Goal: Information Seeking & Learning: Check status

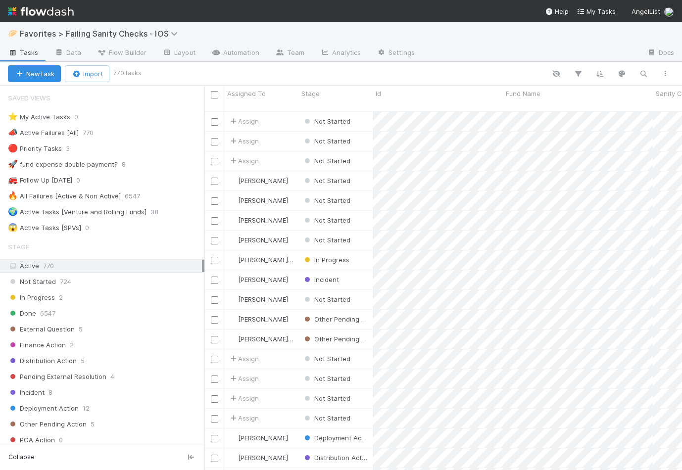
scroll to position [0, 0]
click at [335, 50] on link "Analytics" at bounding box center [340, 54] width 56 height 16
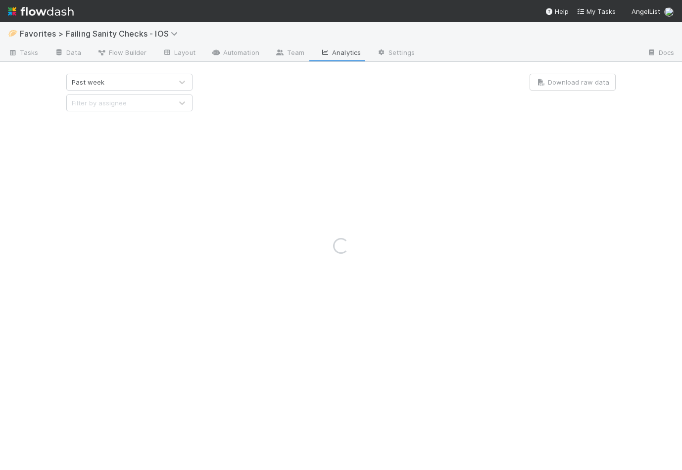
click at [176, 77] on div "Loading..." at bounding box center [341, 246] width 682 height 449
click at [171, 82] on div "Loading..." at bounding box center [341, 246] width 682 height 449
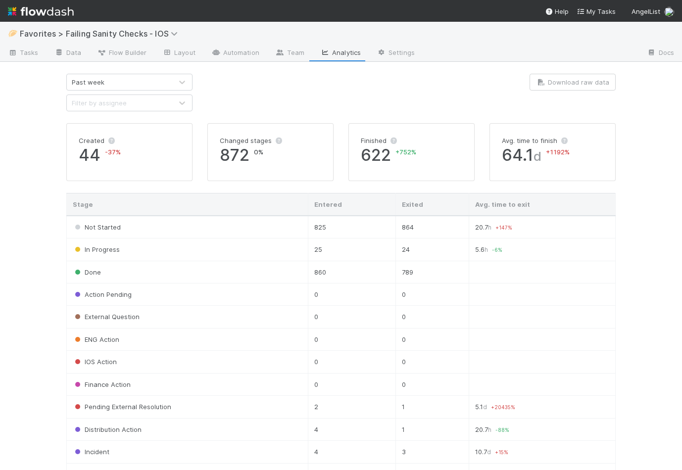
click at [171, 82] on div "Past week" at bounding box center [119, 82] width 105 height 16
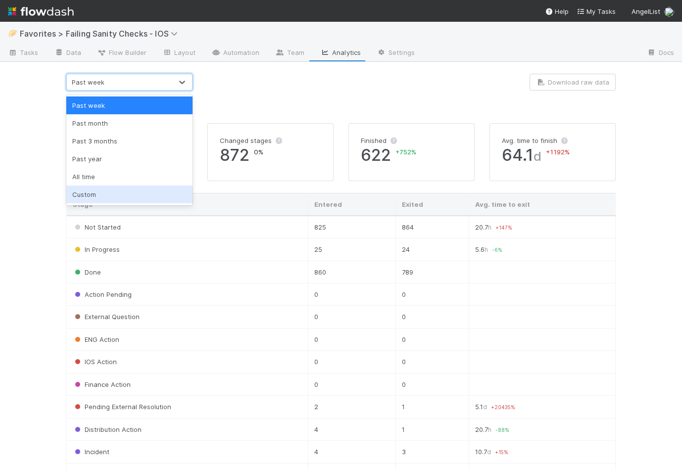
click at [124, 193] on div "Custom" at bounding box center [129, 195] width 126 height 18
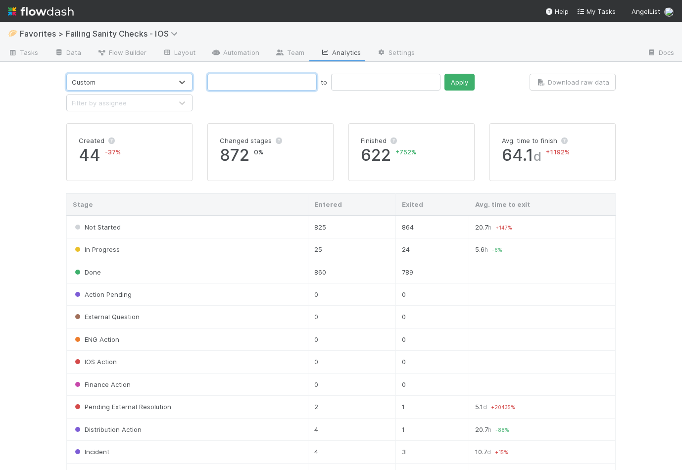
click at [239, 80] on input "text" at bounding box center [261, 82] width 109 height 17
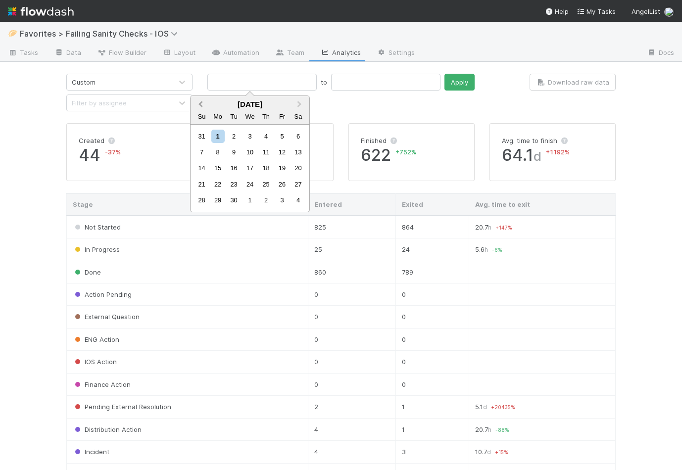
click at [204, 104] on button "Previous Month" at bounding box center [200, 105] width 16 height 16
click at [218, 199] on div "25" at bounding box center [217, 200] width 13 height 13
type input "[DATE]"
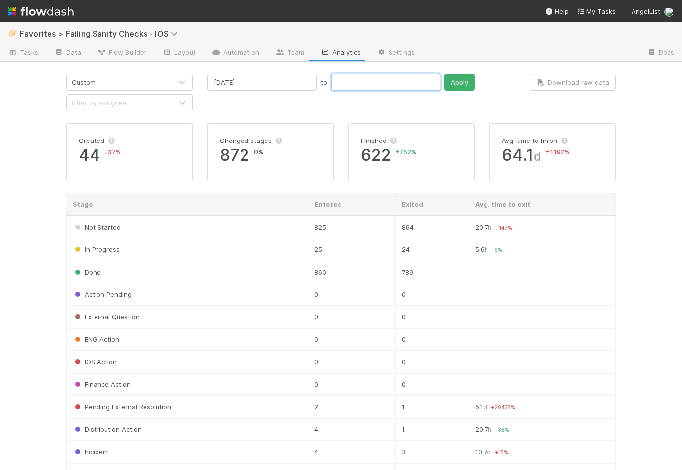
click at [331, 79] on input "text" at bounding box center [385, 82] width 109 height 17
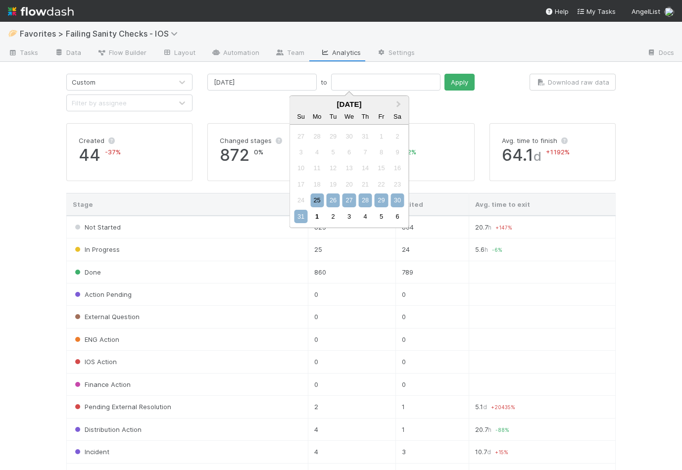
click at [298, 220] on div "31" at bounding box center [301, 216] width 13 height 13
type input "[DATE]"
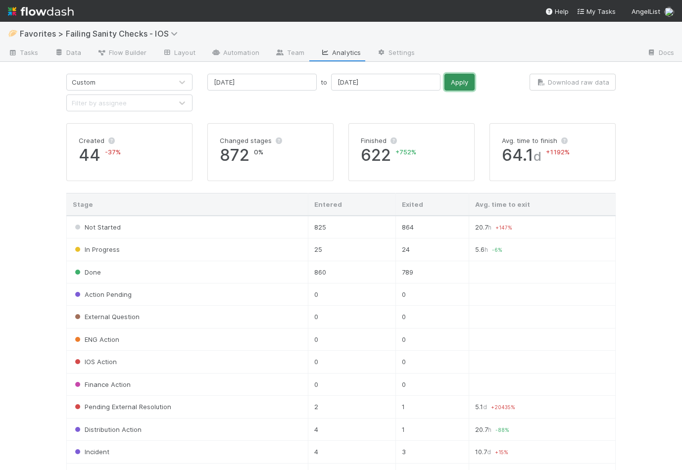
click at [445, 84] on button "Apply" at bounding box center [460, 82] width 30 height 17
click at [152, 109] on div "Filter by assignee" at bounding box center [119, 103] width 105 height 16
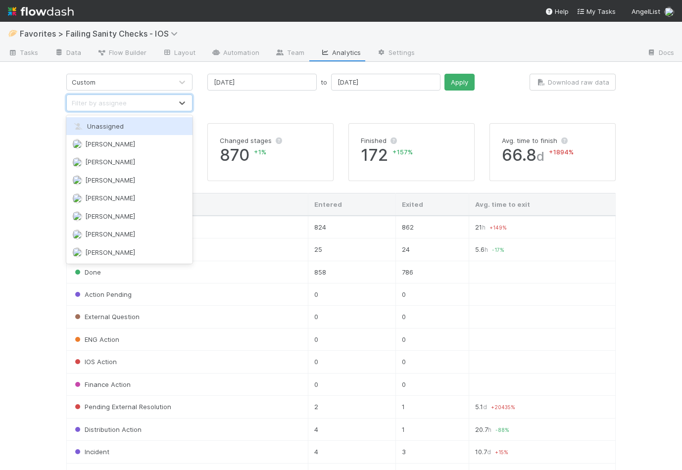
click at [213, 109] on div "[DATE] to [DATE] Apply" at bounding box center [341, 93] width 282 height 38
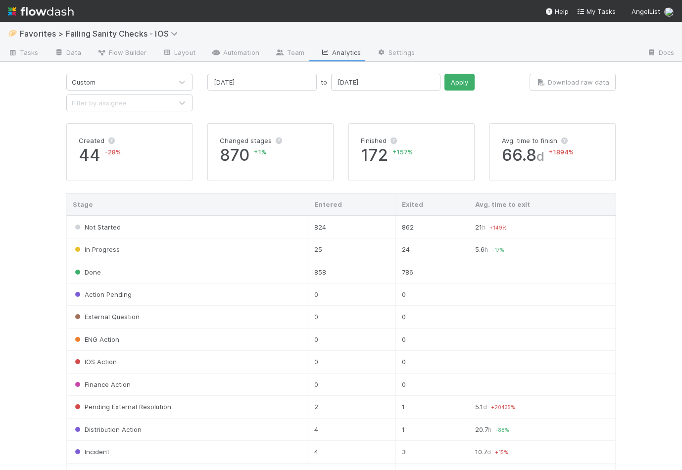
click at [43, 14] on img at bounding box center [41, 11] width 66 height 17
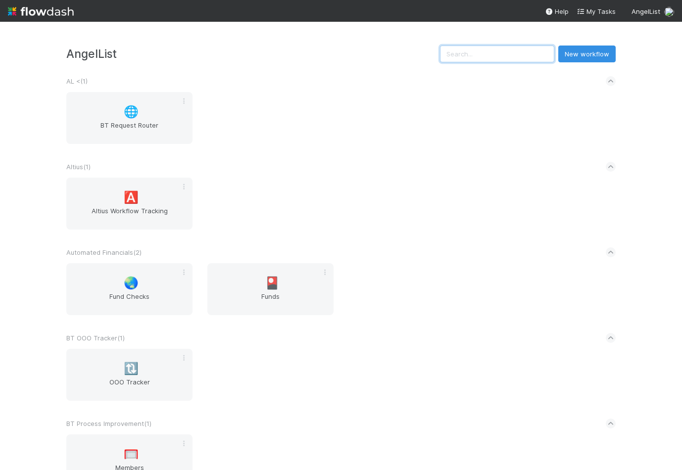
click at [505, 55] on input "text" at bounding box center [497, 54] width 114 height 17
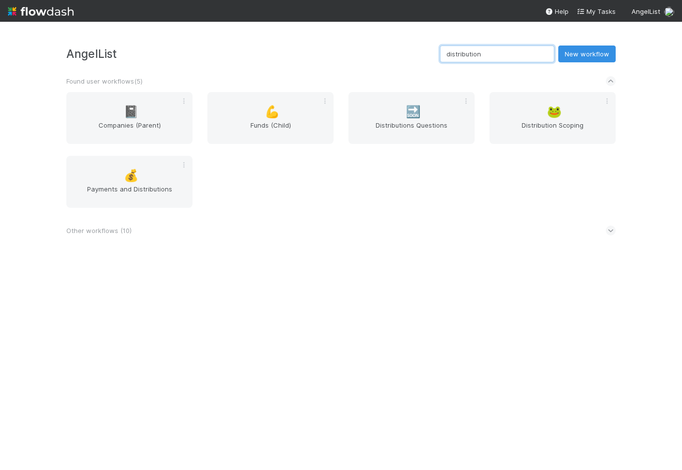
type input "distributions"
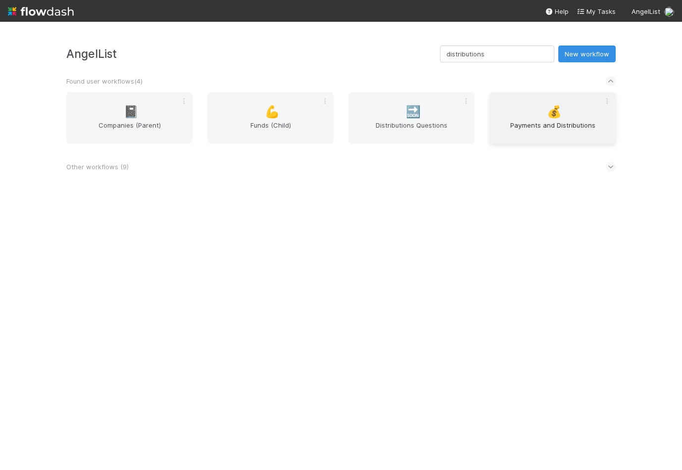
click at [540, 138] on span "Payments and Distributions" at bounding box center [553, 130] width 118 height 20
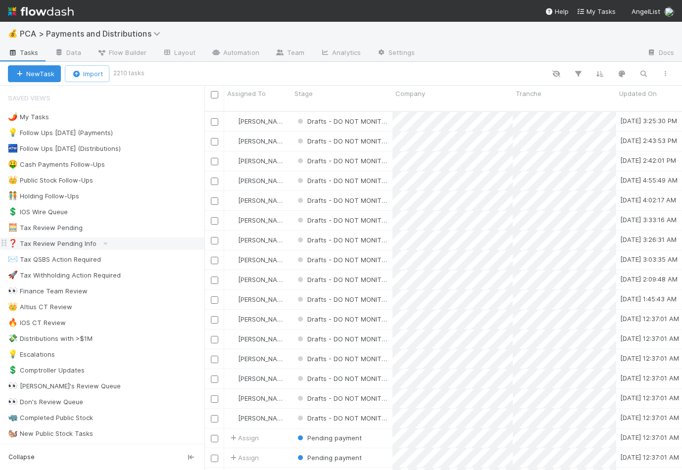
scroll to position [367, 478]
click at [333, 56] on link "Analytics" at bounding box center [340, 54] width 56 height 16
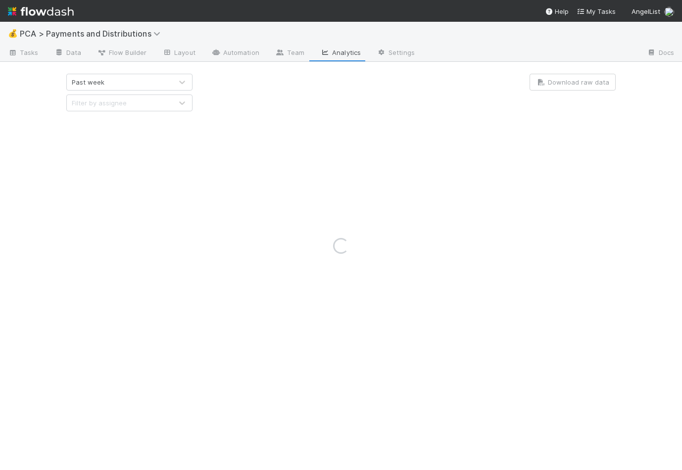
click at [156, 81] on div "Loading..." at bounding box center [341, 246] width 682 height 449
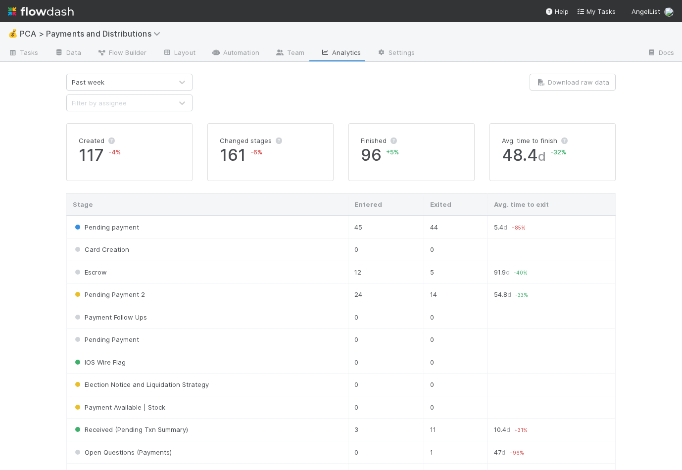
click at [168, 81] on div "Past week" at bounding box center [119, 82] width 105 height 16
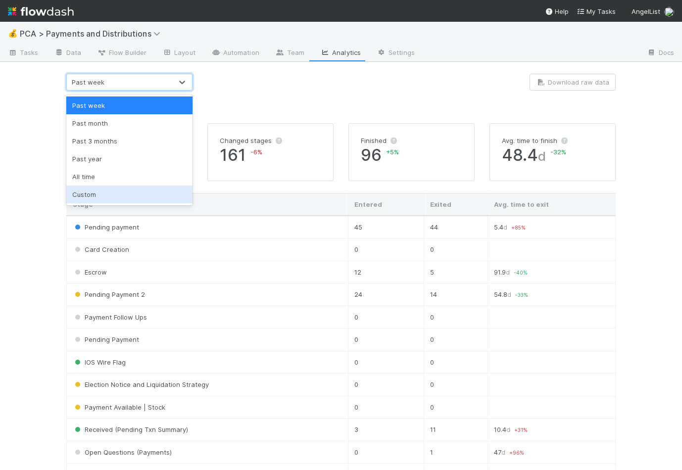
click at [124, 192] on div "Custom" at bounding box center [129, 195] width 126 height 18
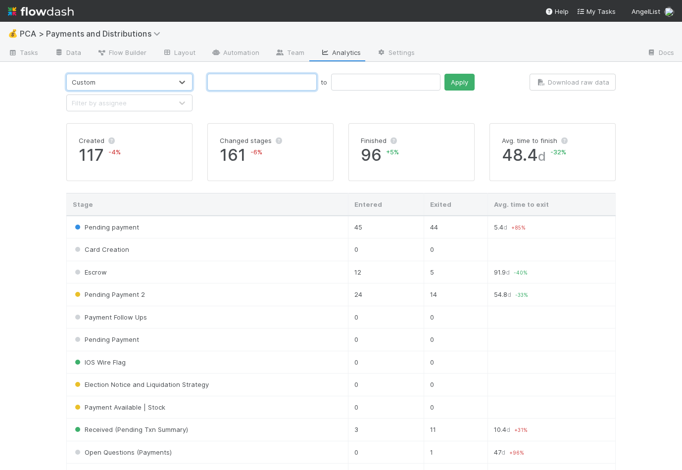
click at [256, 78] on input "text" at bounding box center [261, 82] width 109 height 17
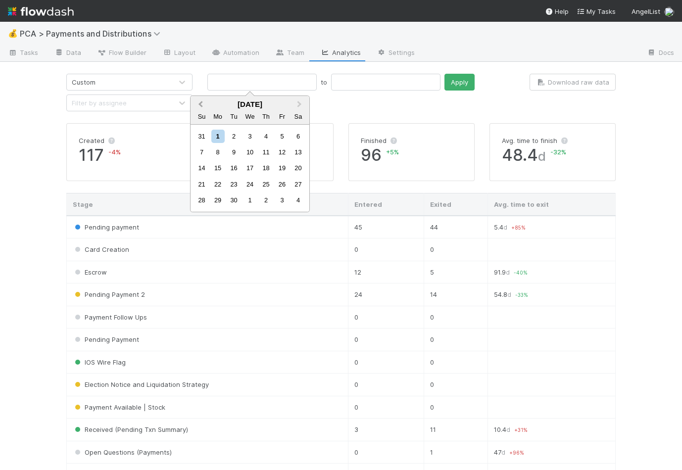
click at [201, 103] on span "Previous Month" at bounding box center [201, 104] width 0 height 11
click at [216, 200] on div "25" at bounding box center [217, 200] width 13 height 13
type input "[DATE]"
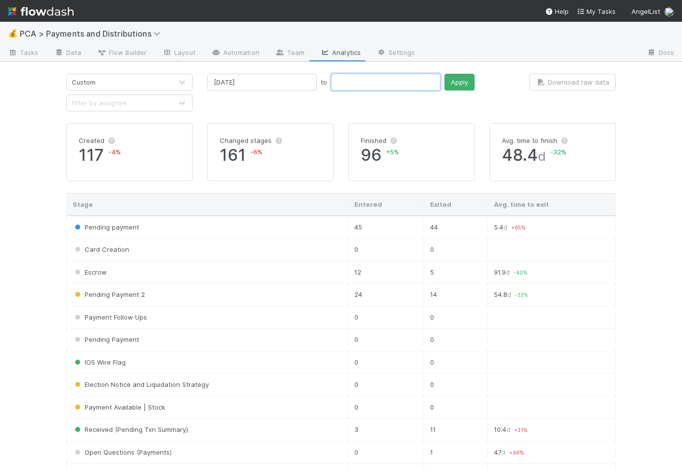
click at [336, 78] on input "text" at bounding box center [385, 82] width 109 height 17
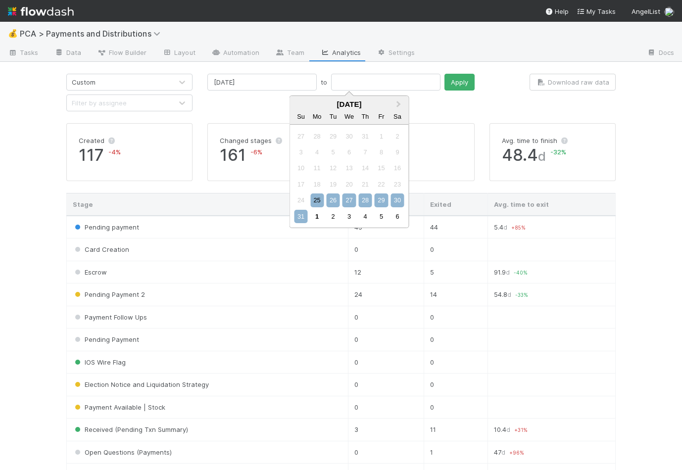
click at [300, 217] on div "31" at bounding box center [301, 216] width 13 height 13
type input "[DATE]"
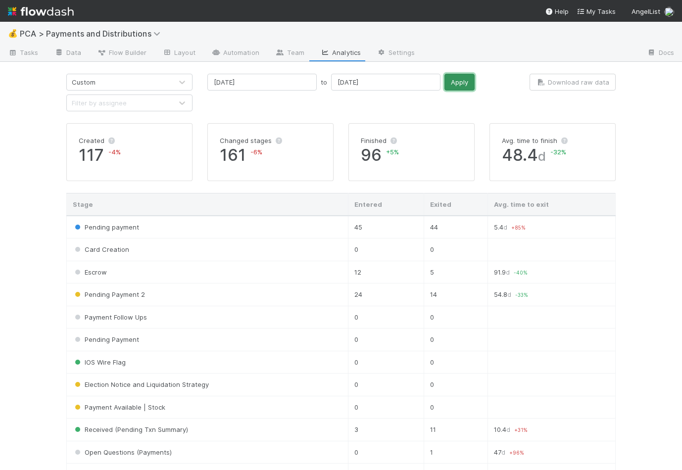
click at [445, 78] on button "Apply" at bounding box center [460, 82] width 30 height 17
click at [451, 89] on div "[DATE] to [DATE] Apply" at bounding box center [340, 82] width 267 height 17
